Goal: Task Accomplishment & Management: Manage account settings

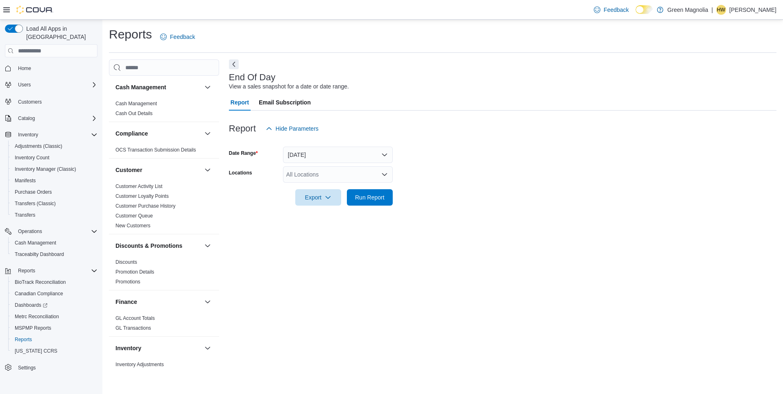
click at [298, 176] on div "All Locations" at bounding box center [338, 174] width 110 height 16
click at [316, 204] on button "[GEOGRAPHIC_DATA]" at bounding box center [338, 200] width 110 height 12
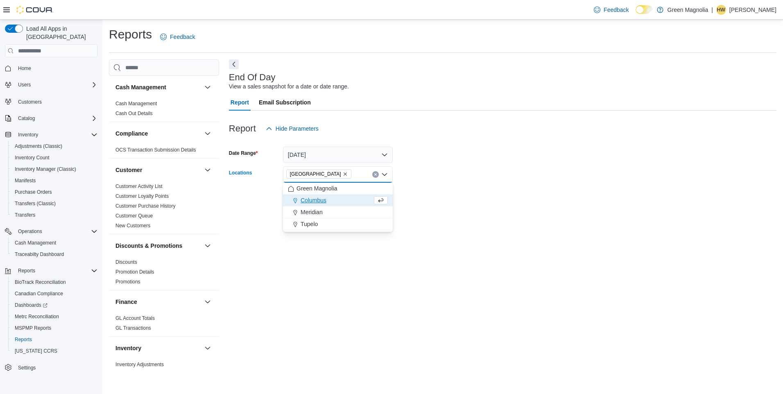
click at [509, 143] on div at bounding box center [502, 142] width 547 height 10
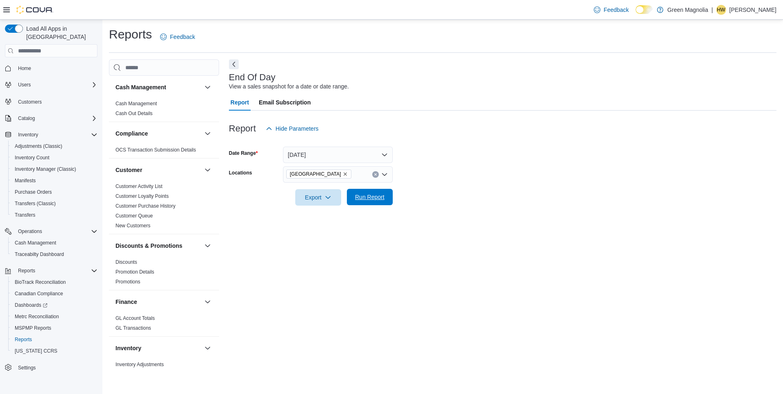
click at [373, 199] on span "Run Report" at bounding box center [369, 197] width 29 height 8
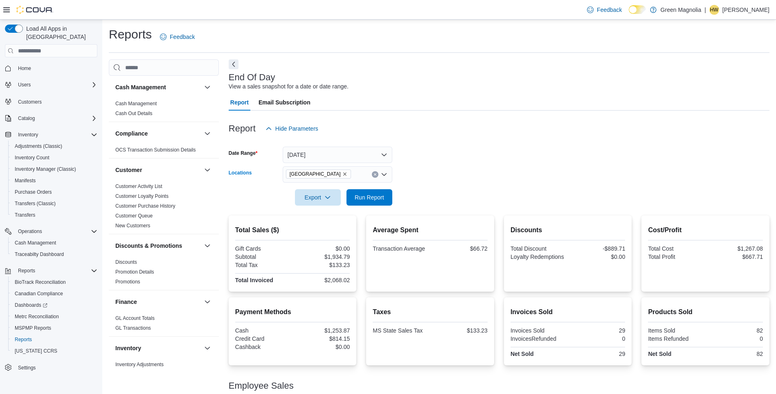
click at [343, 174] on icon "Remove Canton from selection in this group" at bounding box center [345, 173] width 5 height 5
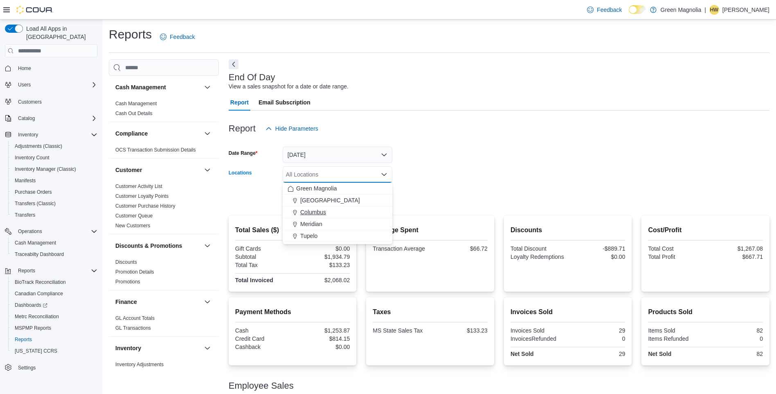
click at [311, 212] on span "Columbus" at bounding box center [313, 212] width 26 height 8
click at [508, 154] on form "Date Range [DATE] Locations [GEOGRAPHIC_DATA] Combo box. Selected. [GEOGRAPHIC_…" at bounding box center [499, 171] width 541 height 69
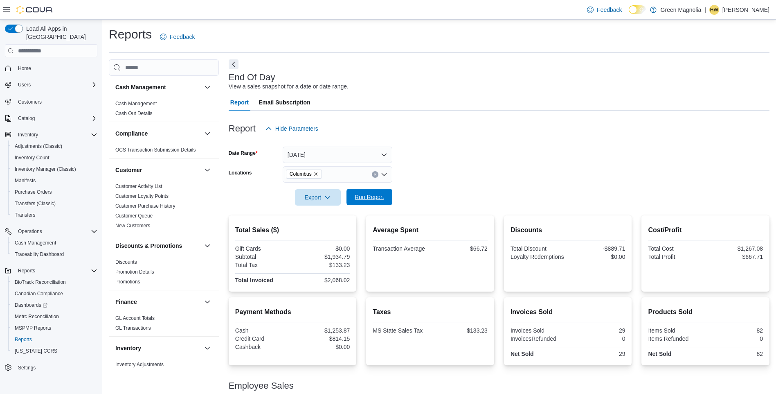
click at [374, 201] on span "Run Report" at bounding box center [369, 197] width 29 height 8
click at [316, 174] on icon "Remove Columbus from selection in this group" at bounding box center [315, 173] width 3 height 3
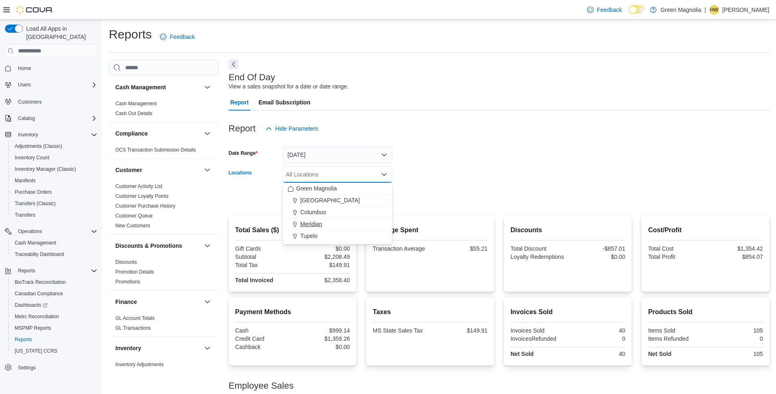
click at [309, 224] on span "Meridian" at bounding box center [311, 224] width 22 height 8
click at [478, 167] on form "Date Range [DATE] Locations Meridian Combo box. Selected. Meridian. Press Backs…" at bounding box center [499, 171] width 541 height 69
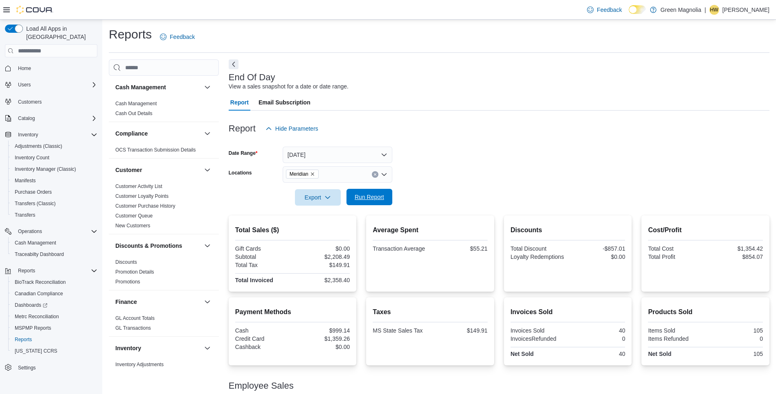
click at [366, 201] on span "Run Report" at bounding box center [369, 197] width 29 height 8
click at [314, 175] on icon "Remove Meridian from selection in this group" at bounding box center [312, 173] width 5 height 5
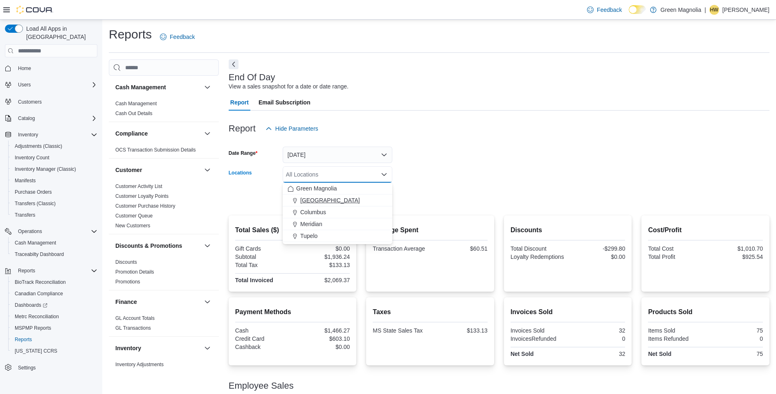
click at [303, 198] on span "[GEOGRAPHIC_DATA]" at bounding box center [330, 200] width 60 height 8
click at [524, 134] on div "Report Hide Parameters" at bounding box center [499, 128] width 541 height 16
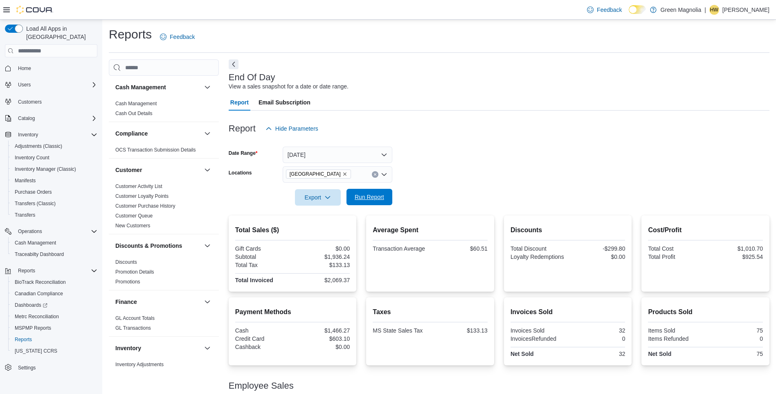
click at [361, 193] on span "Run Report" at bounding box center [370, 197] width 36 height 16
click at [374, 174] on icon "Clear input" at bounding box center [375, 174] width 3 height 3
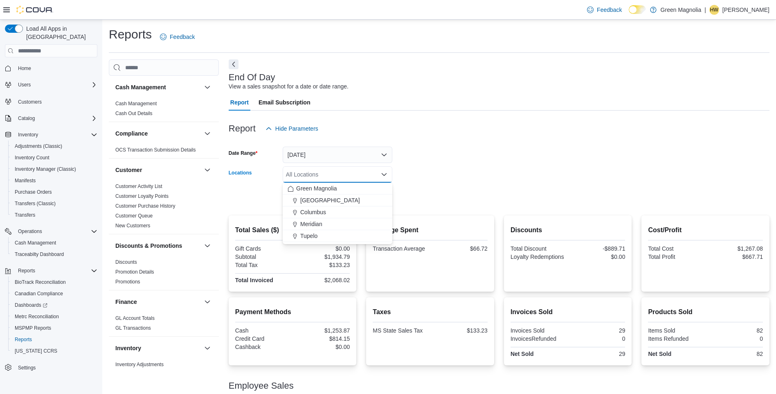
click at [438, 164] on form "Date Range [DATE] Locations All Locations Combo box. Selected. Combo box input.…" at bounding box center [499, 171] width 541 height 69
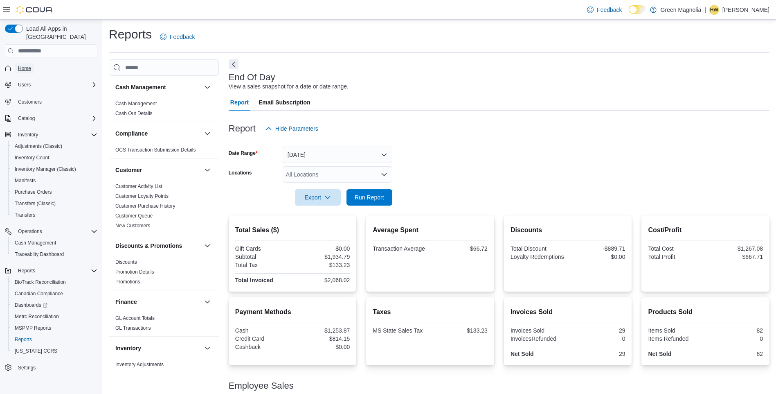
click at [26, 65] on span "Home" at bounding box center [24, 68] width 13 height 7
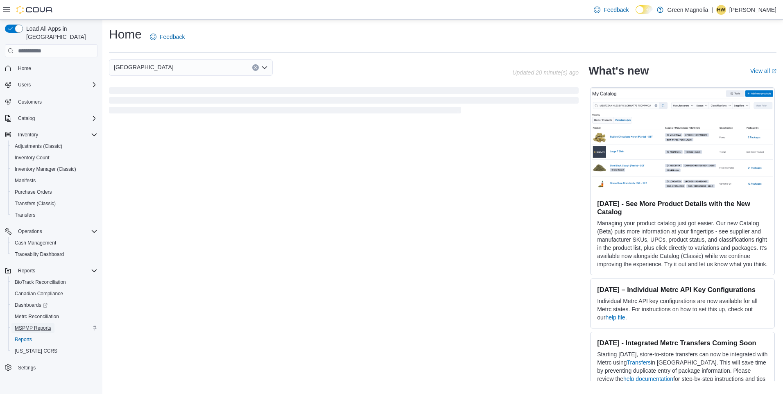
click at [28, 325] on span "MSPMP Reports" at bounding box center [33, 328] width 36 height 7
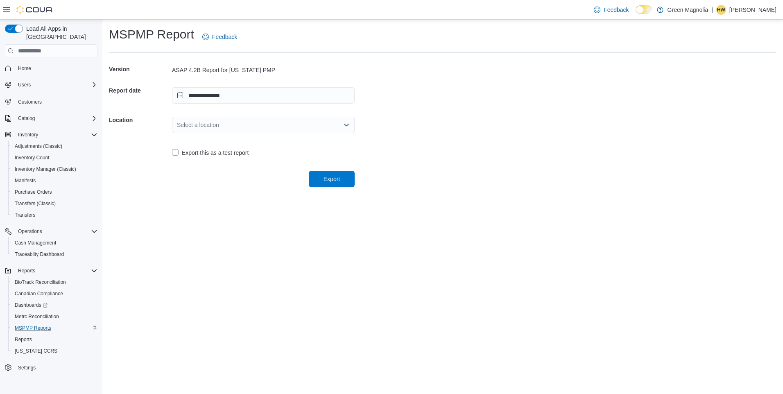
click at [208, 124] on div "Select a location" at bounding box center [263, 125] width 183 height 16
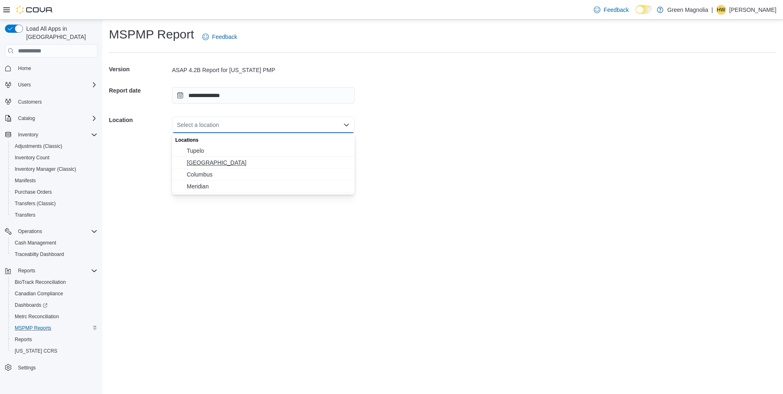
click at [199, 162] on span "[GEOGRAPHIC_DATA]" at bounding box center [268, 162] width 163 height 8
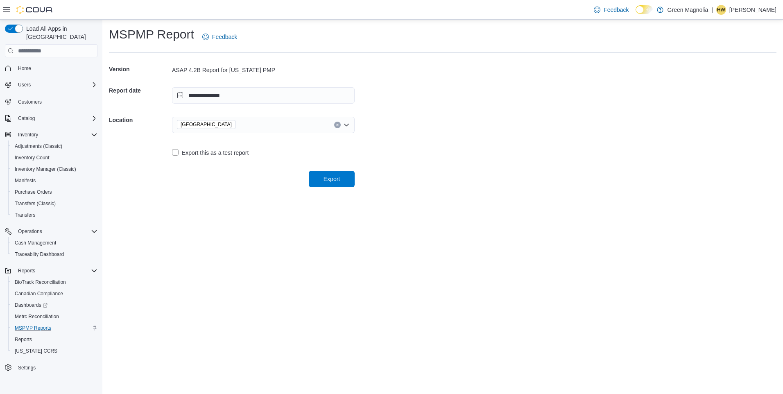
click at [410, 153] on form "**********" at bounding box center [442, 123] width 667 height 128
click at [339, 178] on span "Export" at bounding box center [331, 178] width 16 height 8
click at [36, 239] on span "Cash Management" at bounding box center [35, 242] width 41 height 7
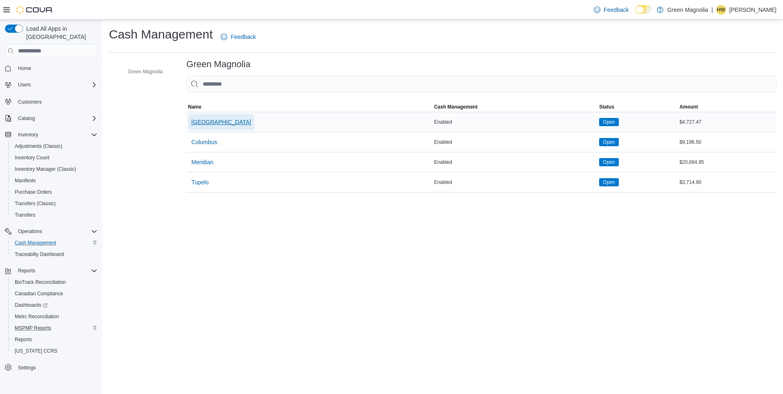
click at [195, 121] on span "[GEOGRAPHIC_DATA]" at bounding box center [221, 122] width 60 height 8
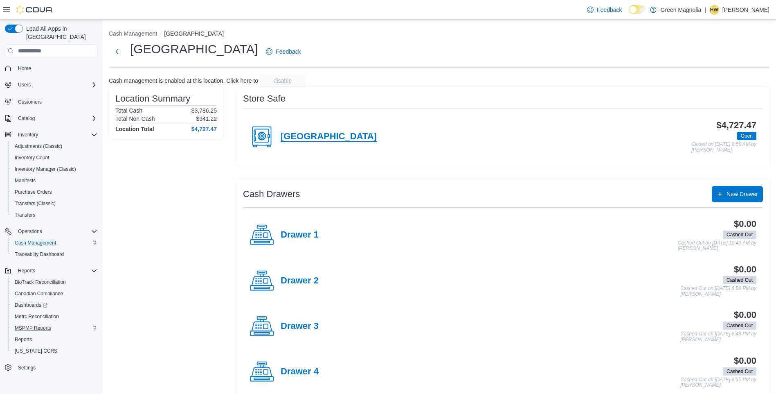
click at [297, 135] on h4 "[GEOGRAPHIC_DATA]" at bounding box center [329, 136] width 96 height 11
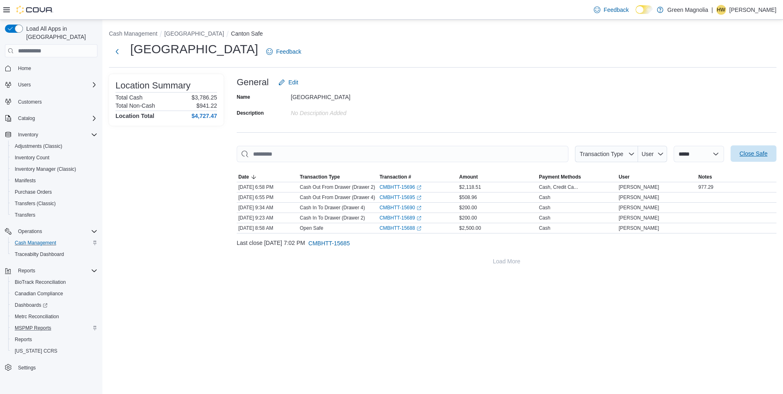
click at [751, 152] on span "Close Safe" at bounding box center [753, 153] width 28 height 8
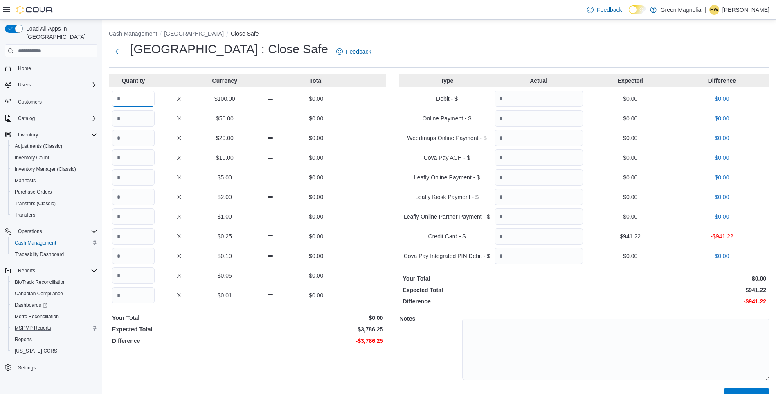
click at [139, 99] on input "Quantity" at bounding box center [133, 98] width 43 height 16
type input "**"
click at [135, 215] on input "Quantity" at bounding box center [133, 216] width 43 height 16
type input "**"
click at [140, 235] on input "Quantity" at bounding box center [133, 236] width 43 height 16
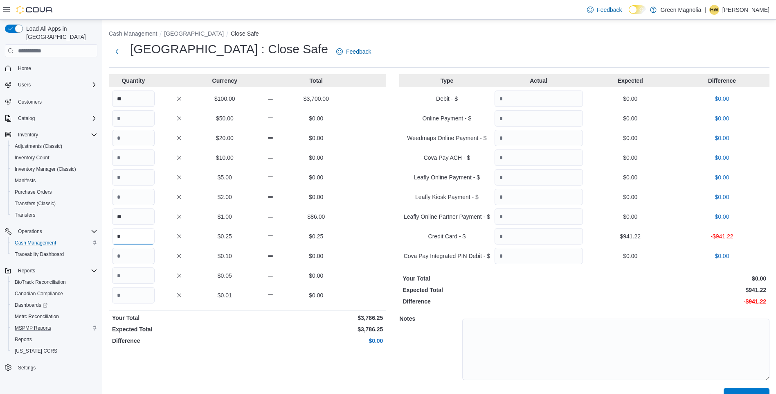
type input "*"
click at [557, 236] on input "Quantity" at bounding box center [539, 236] width 88 height 16
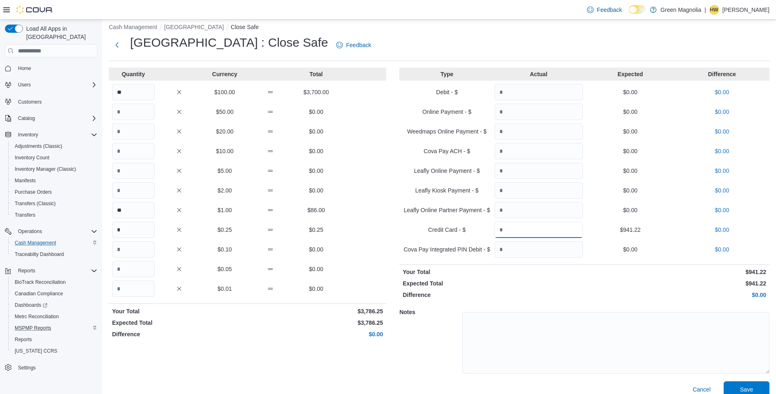
scroll to position [17, 0]
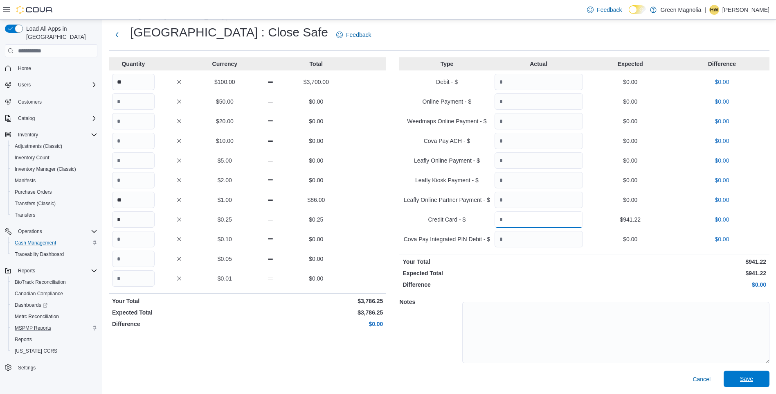
type input "******"
click at [754, 380] on span "Save" at bounding box center [746, 379] width 13 height 8
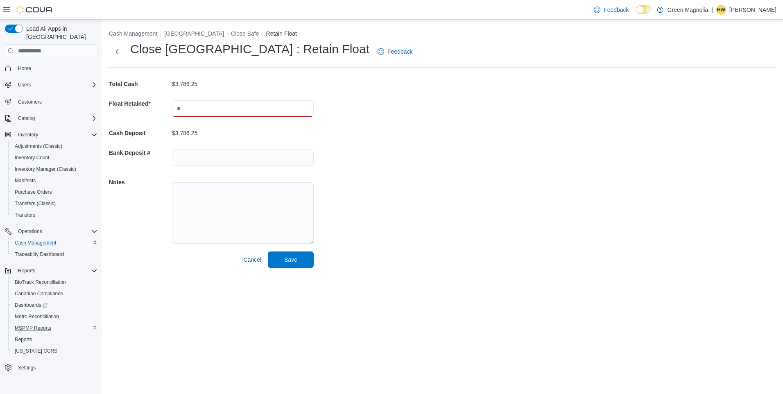
click at [187, 111] on input "text" at bounding box center [243, 108] width 142 height 16
type input "****"
click at [295, 258] on span "Save" at bounding box center [290, 259] width 13 height 8
